Goal: Find specific page/section: Find specific page/section

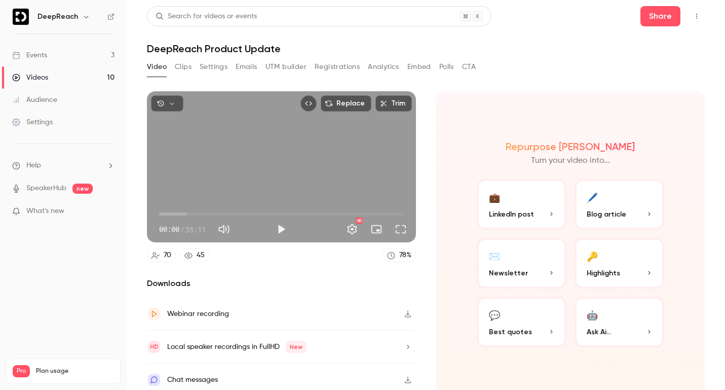
click at [381, 64] on button "Analytics" at bounding box center [383, 67] width 31 height 16
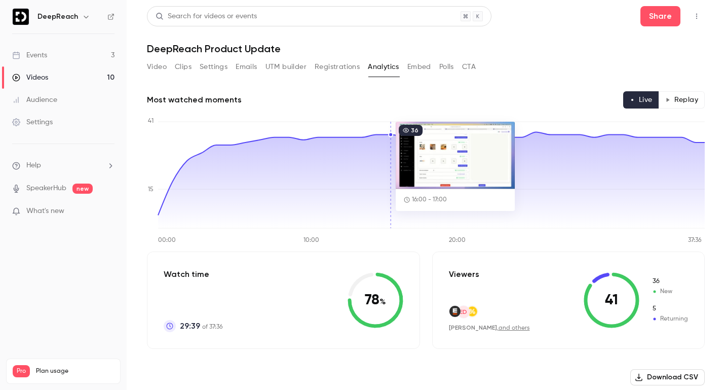
scroll to position [266, 0]
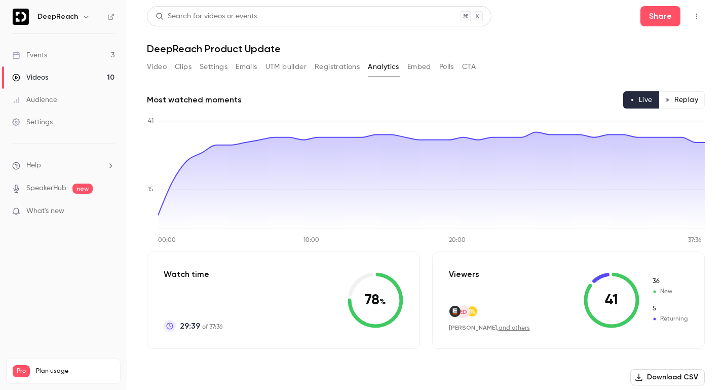
click at [686, 98] on button "Replay" at bounding box center [682, 99] width 46 height 17
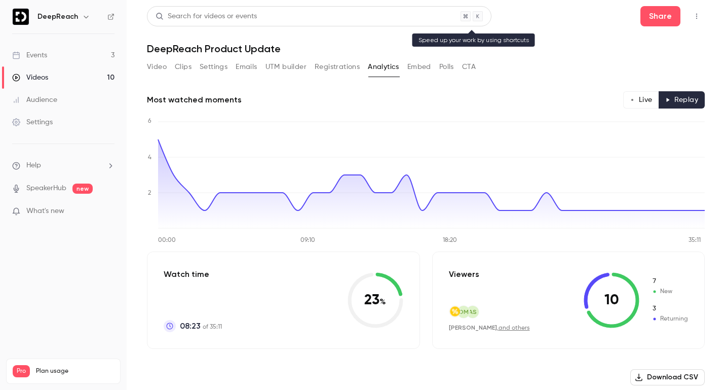
type button "replay"
